Goal: Transaction & Acquisition: Purchase product/service

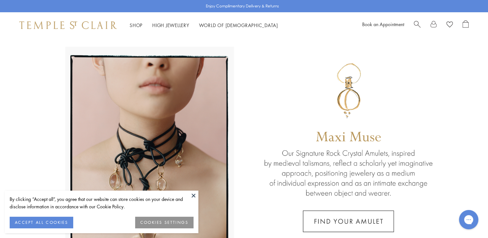
scroll to position [65, 0]
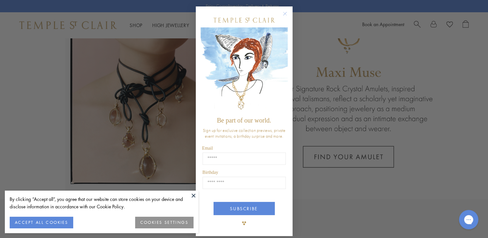
click at [433, 155] on div "Close dialog Be part of our world. Sign up for exclusive collection previews, p…" at bounding box center [244, 119] width 488 height 238
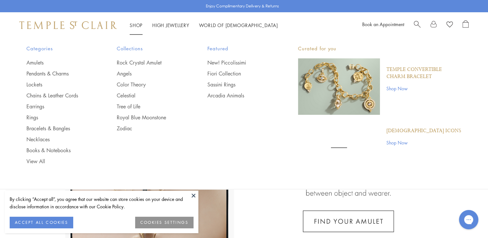
click at [137, 25] on link "Shop Shop" at bounding box center [136, 25] width 13 height 6
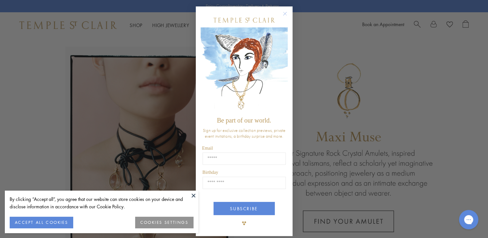
click at [282, 11] on circle "Close dialog" at bounding box center [285, 14] width 8 height 8
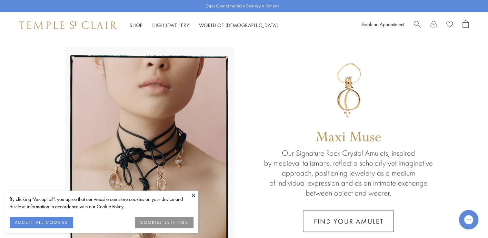
click at [195, 194] on button at bounding box center [194, 196] width 10 height 10
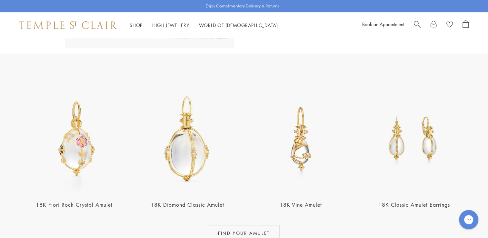
scroll to position [226, 0]
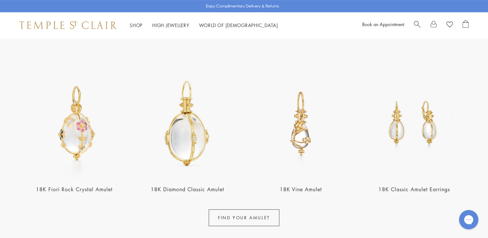
click at [178, 188] on link "18K Diamond Classic Amulet" at bounding box center [188, 189] width 74 height 7
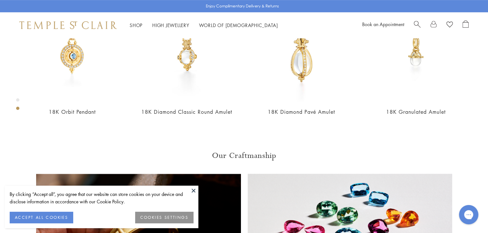
scroll to position [361, 0]
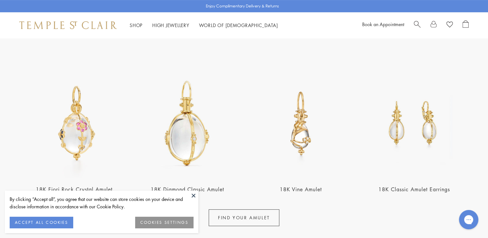
click at [193, 196] on button at bounding box center [194, 196] width 10 height 10
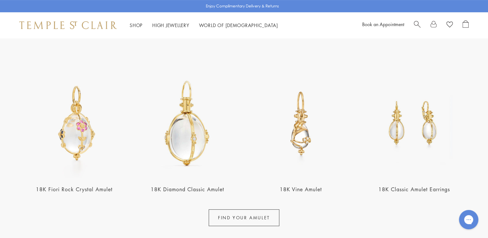
click at [244, 216] on link "FIND YOUR AMULET" at bounding box center [244, 217] width 71 height 17
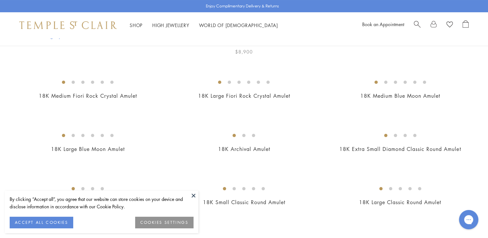
click at [258, 46] on link "18K Medium Diamond Fiori Rock Crystal Amulet" at bounding box center [244, 42] width 123 height 7
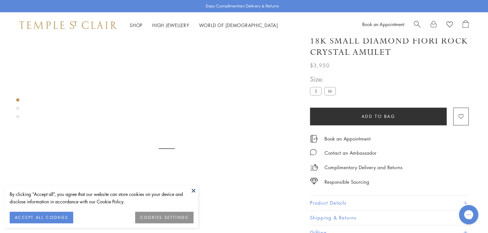
scroll to position [38, 0]
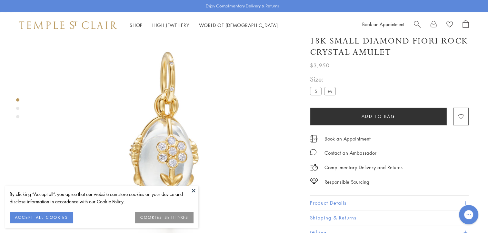
click at [331, 91] on label "M" at bounding box center [330, 91] width 12 height 8
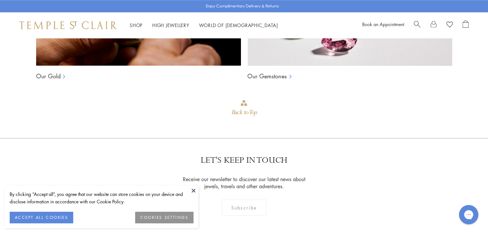
scroll to position [587, 0]
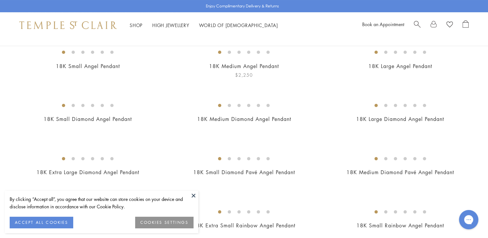
scroll to position [97, 0]
